Goal: Navigation & Orientation: Find specific page/section

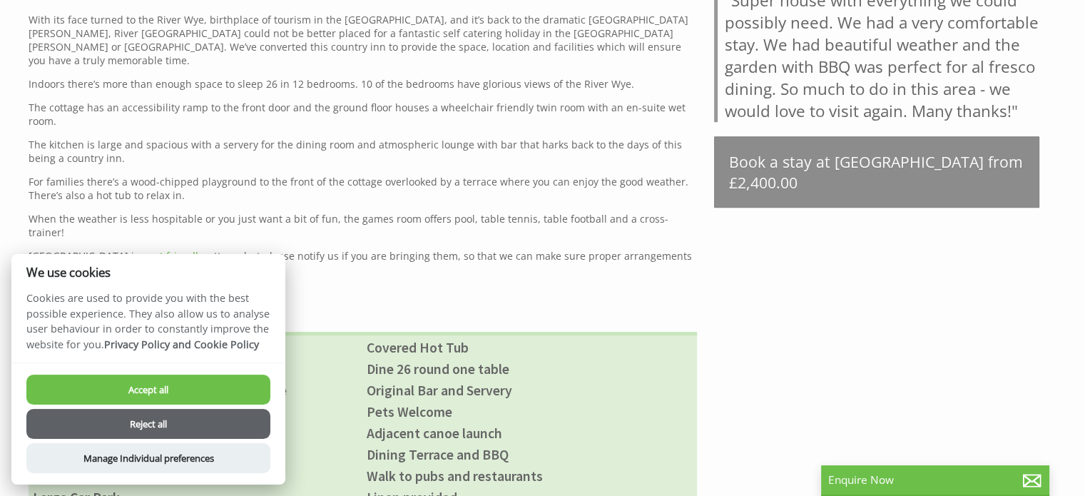
scroll to position [713, 0]
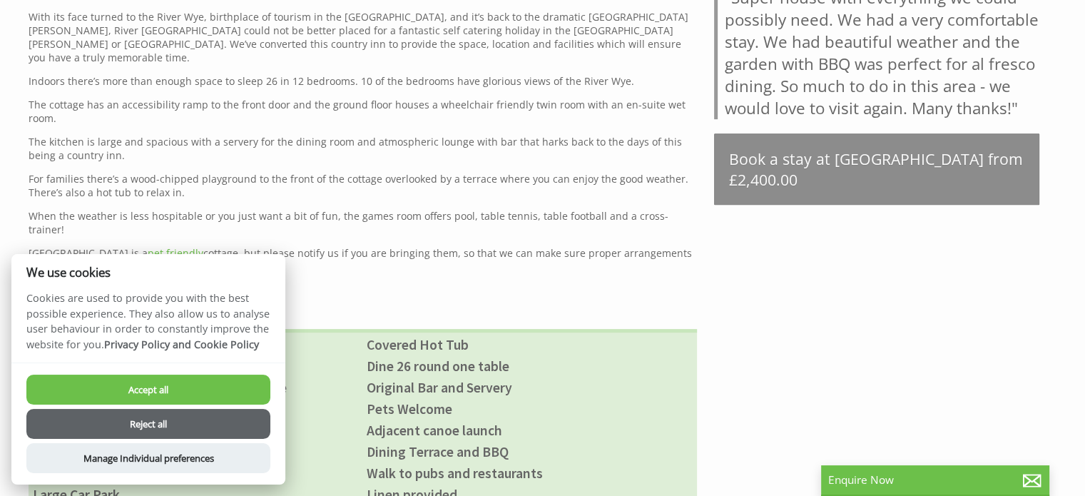
click at [167, 397] on button "Accept all" at bounding box center [148, 389] width 244 height 30
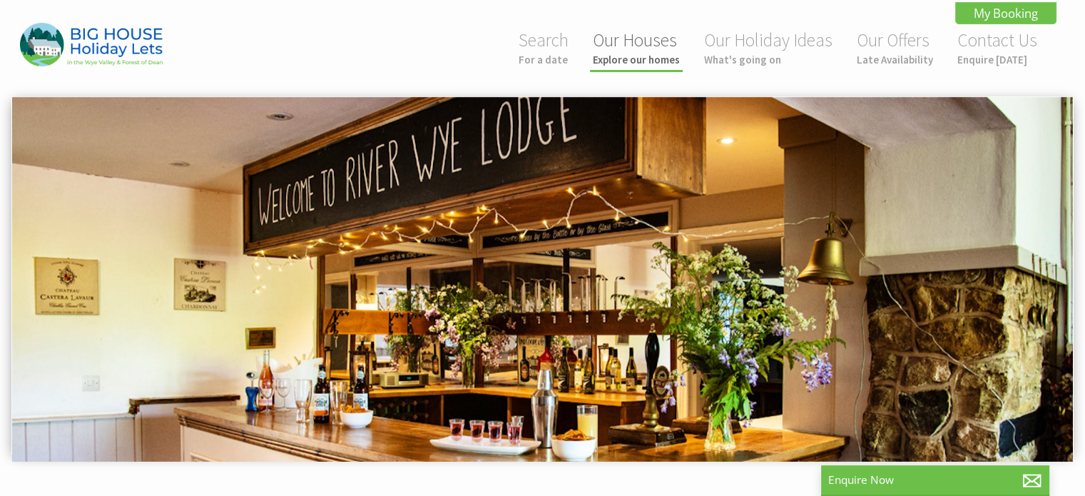
click at [667, 46] on link "Our Houses Explore our homes" at bounding box center [636, 48] width 87 height 38
